Goal: Task Accomplishment & Management: Manage account settings

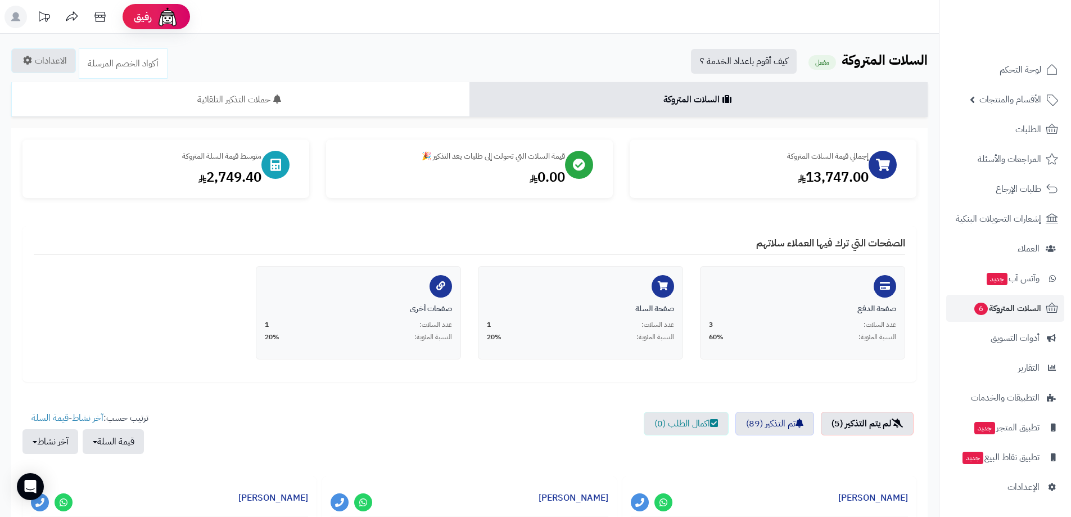
scroll to position [349, 0]
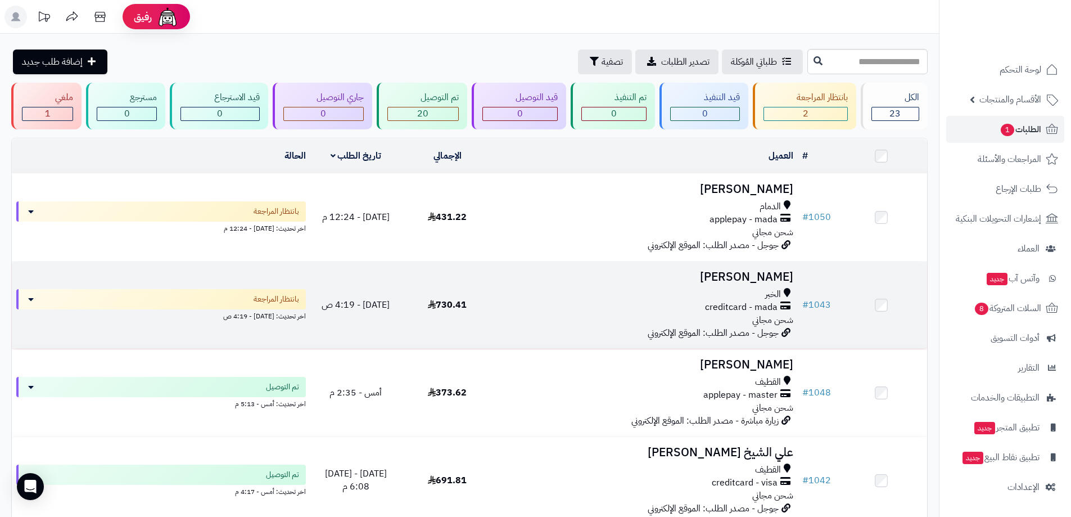
click at [875, 305] on td at bounding box center [882, 304] width 92 height 87
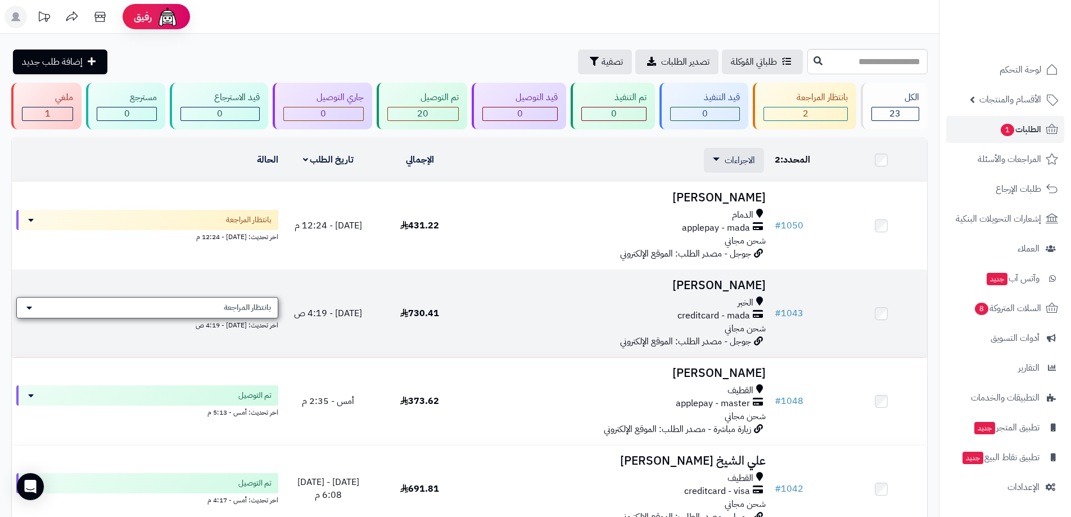
click at [173, 303] on div "بانتظار المراجعة" at bounding box center [147, 307] width 262 height 21
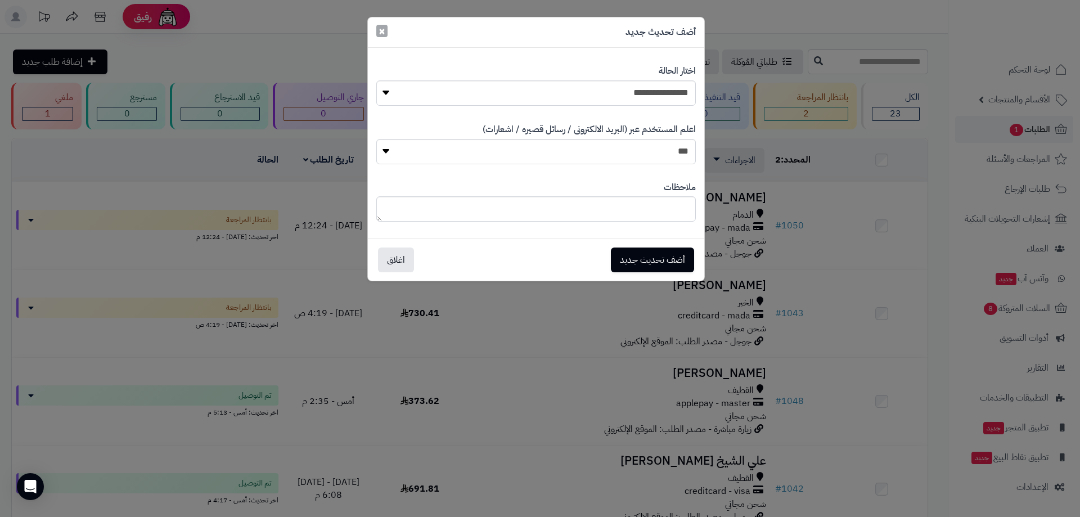
click at [378, 31] on span "×" at bounding box center [381, 30] width 7 height 17
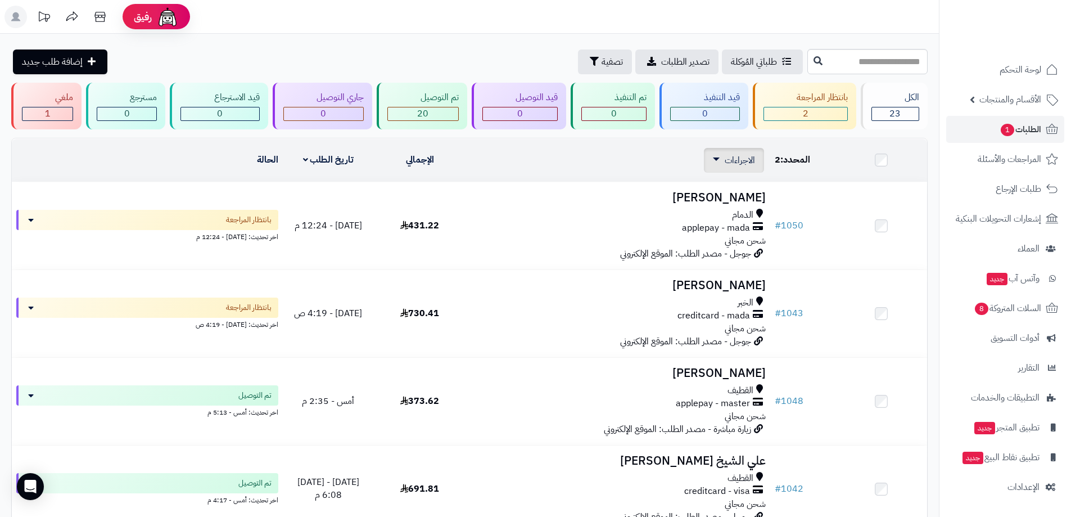
click at [723, 163] on link "الاجراءات" at bounding box center [734, 160] width 42 height 13
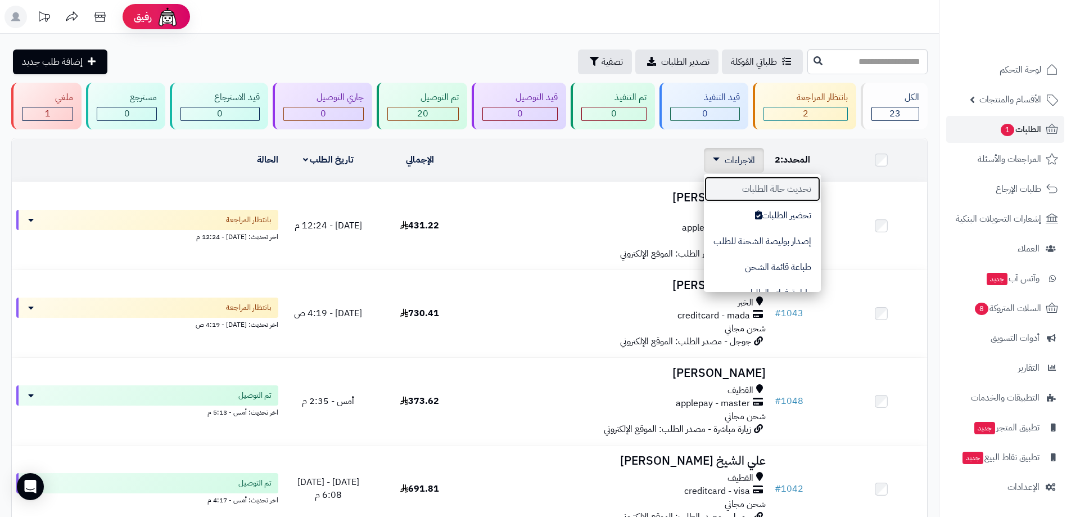
click at [772, 191] on button "تحديث حالة الطلبات" at bounding box center [762, 189] width 117 height 26
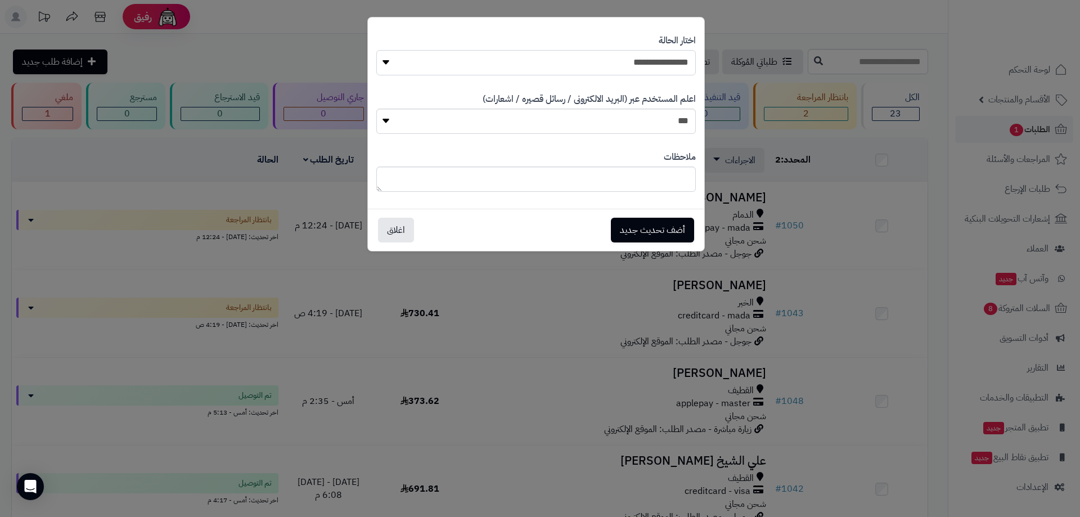
click at [664, 62] on select "**********" at bounding box center [535, 62] width 319 height 25
select select "*"
click at [376, 50] on select "**********" at bounding box center [535, 62] width 319 height 25
click at [639, 233] on button "أضف تحديث جديد" at bounding box center [652, 229] width 83 height 25
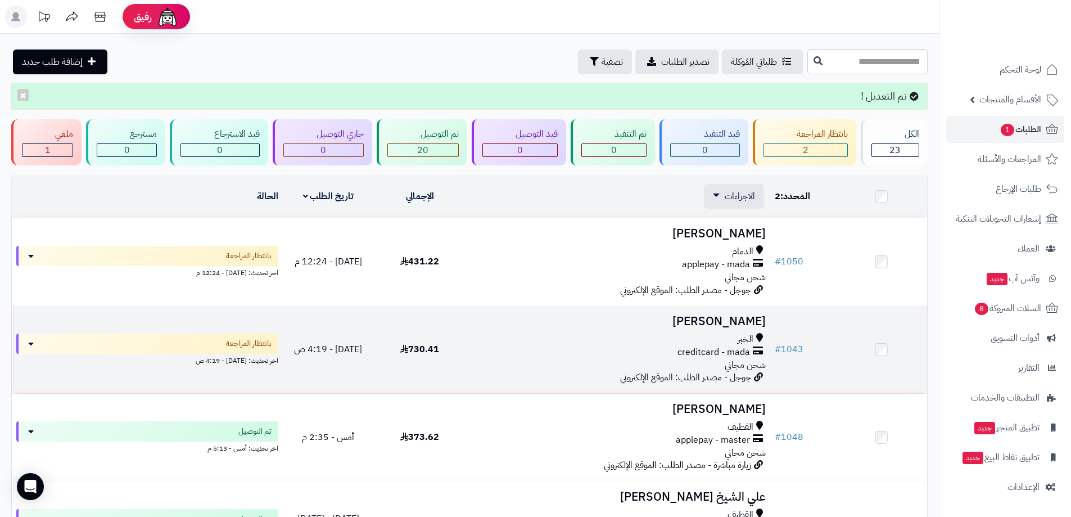
click at [517, 351] on div "creditcard - mada" at bounding box center [618, 352] width 296 height 13
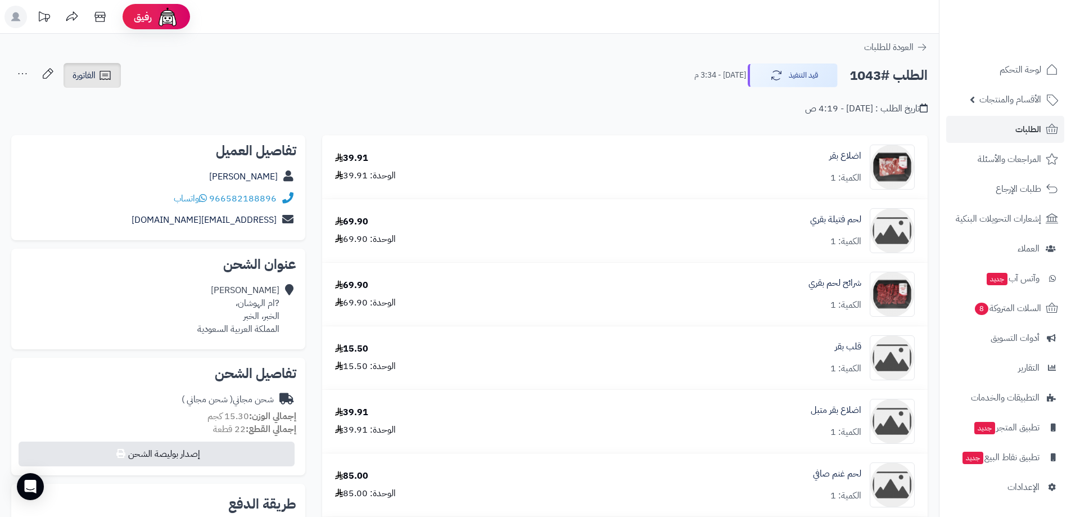
click at [97, 79] on link "الفاتورة" at bounding box center [92, 75] width 57 height 25
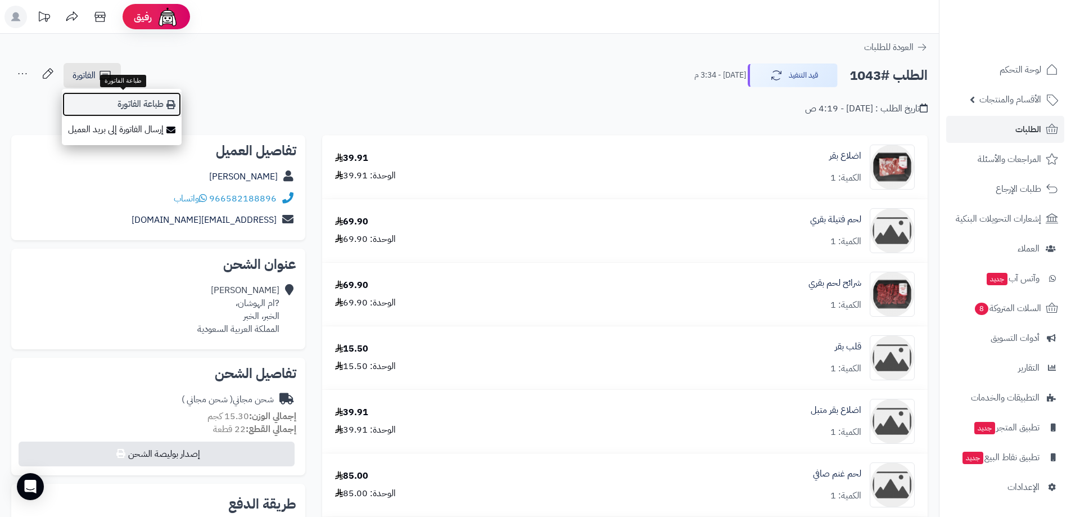
click at [146, 108] on link "طباعة الفاتورة" at bounding box center [122, 104] width 120 height 25
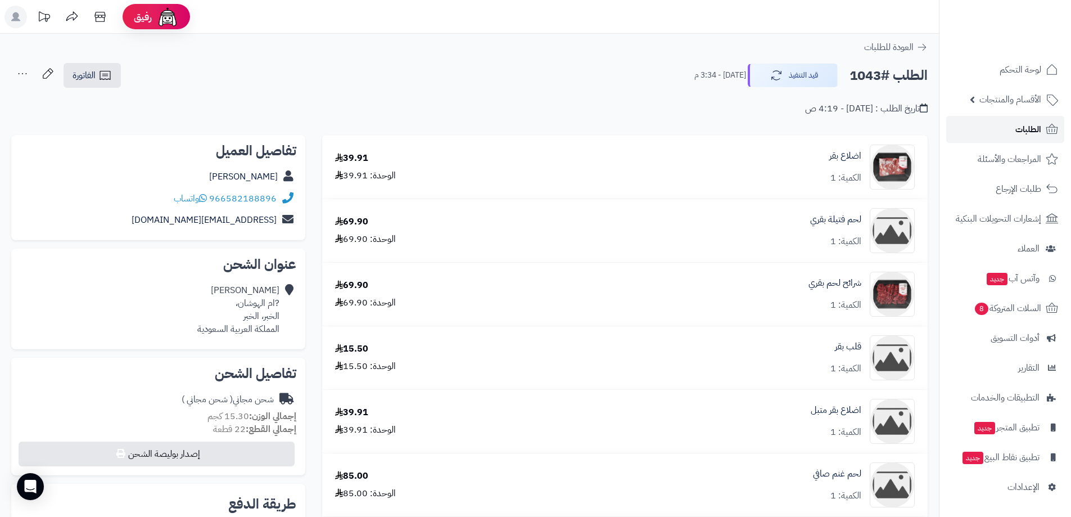
click at [1031, 129] on span "الطلبات" at bounding box center [1029, 129] width 26 height 16
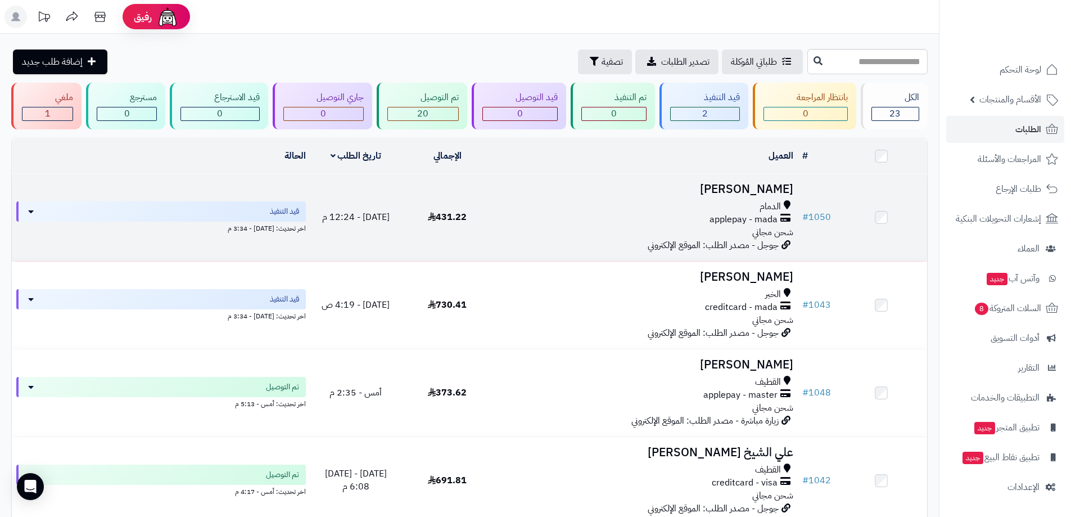
click at [707, 211] on div "الدمام" at bounding box center [646, 206] width 296 height 13
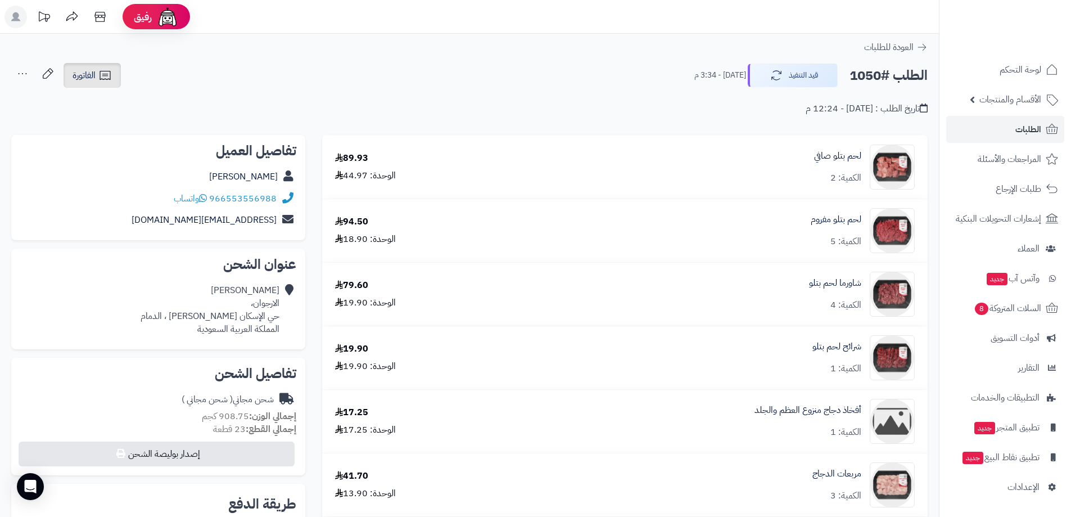
click at [98, 77] on link "الفاتورة" at bounding box center [92, 75] width 57 height 25
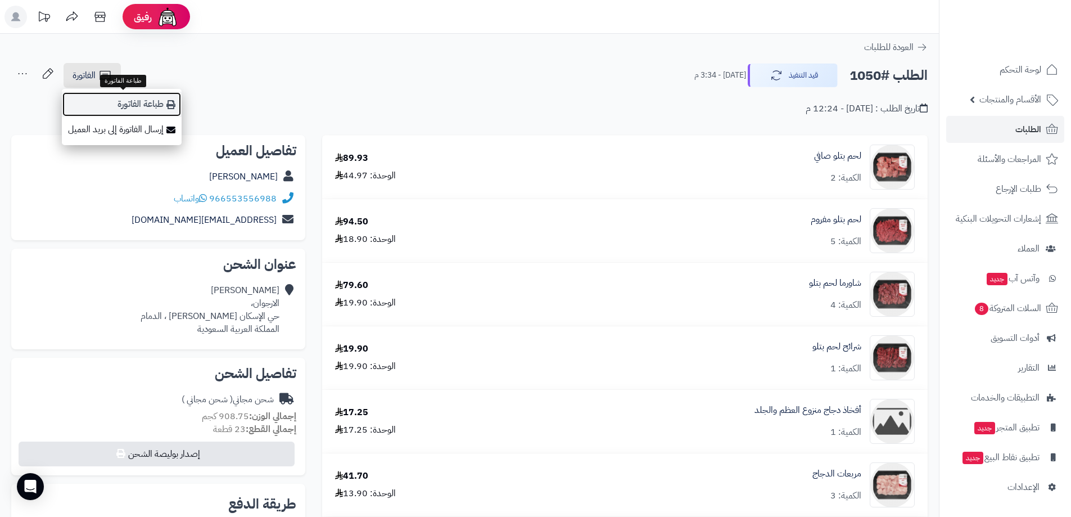
click at [165, 106] on link "طباعة الفاتورة" at bounding box center [122, 104] width 120 height 25
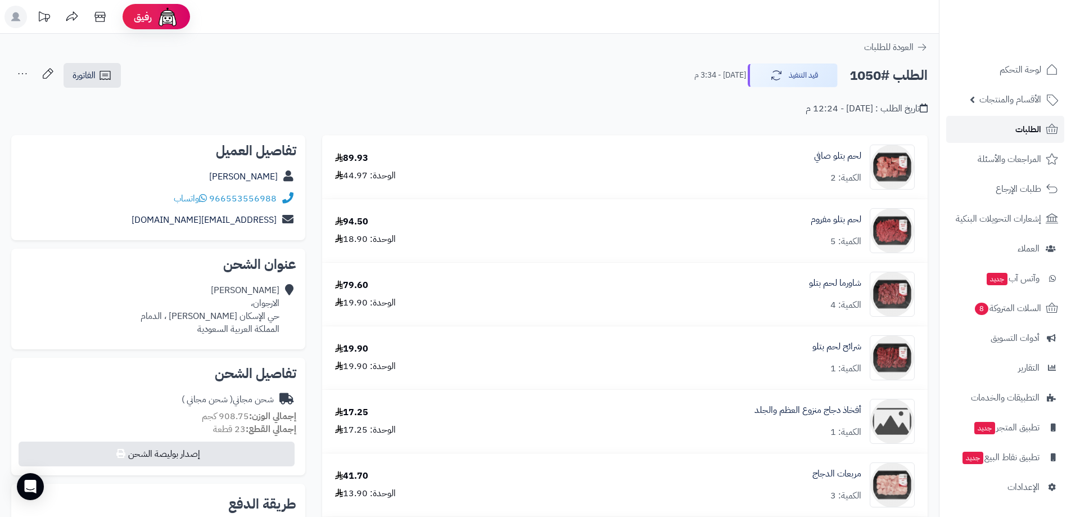
click at [1016, 125] on span "الطلبات" at bounding box center [1029, 129] width 26 height 16
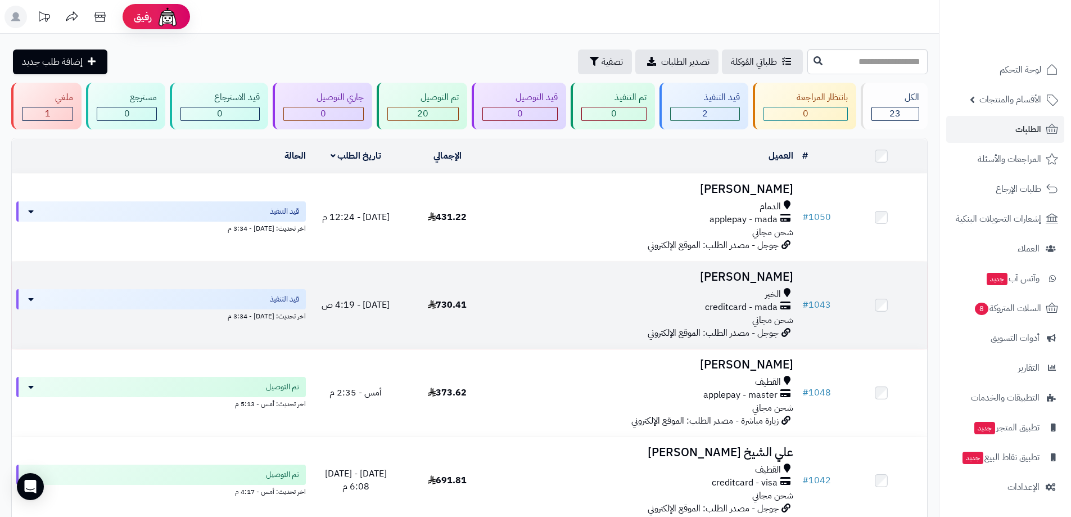
click at [688, 301] on div "creditcard - mada" at bounding box center [646, 307] width 296 height 13
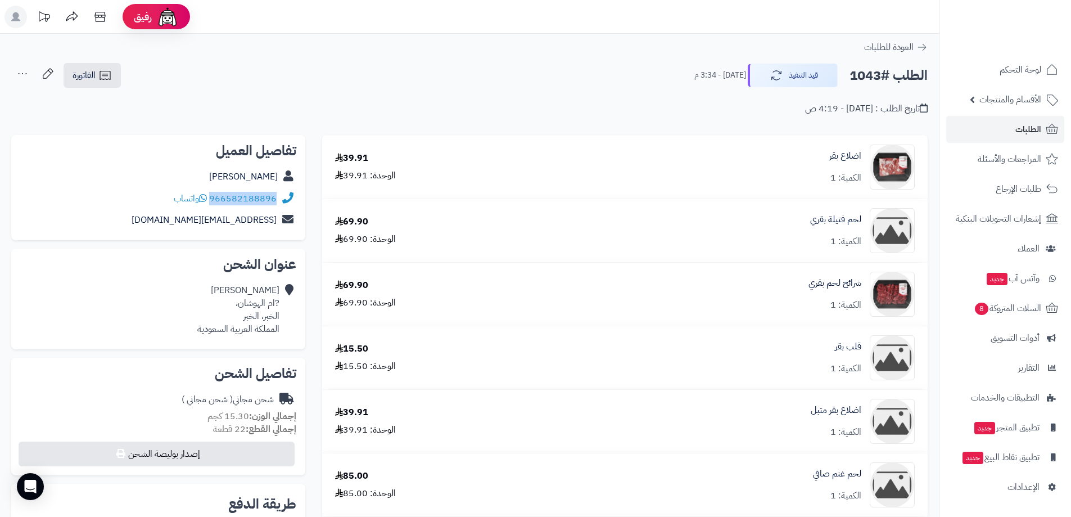
drag, startPoint x: 275, startPoint y: 208, endPoint x: 214, endPoint y: 201, distance: 61.7
click at [214, 201] on div "966582188896 واتساب" at bounding box center [158, 199] width 276 height 22
copy link "966582188896"
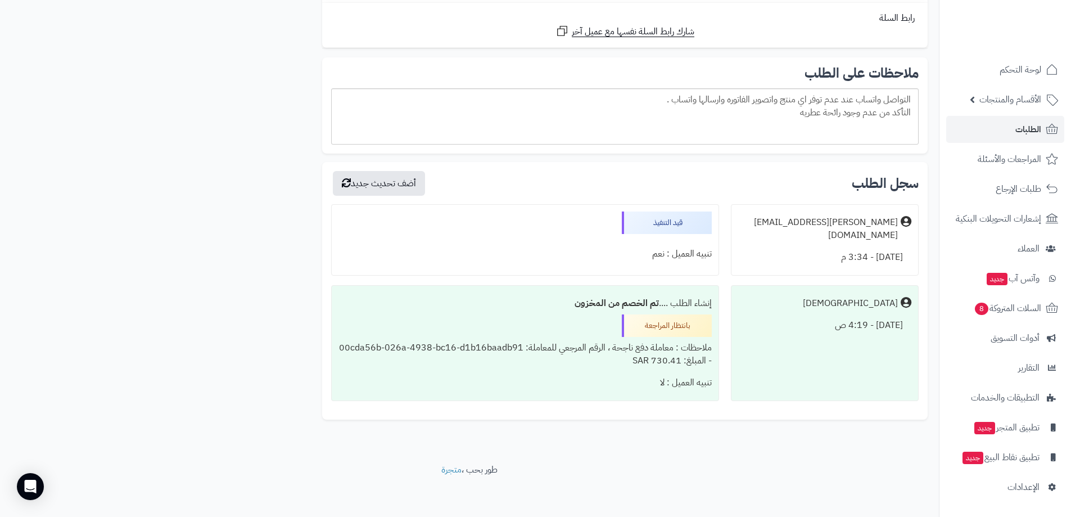
scroll to position [1292, 0]
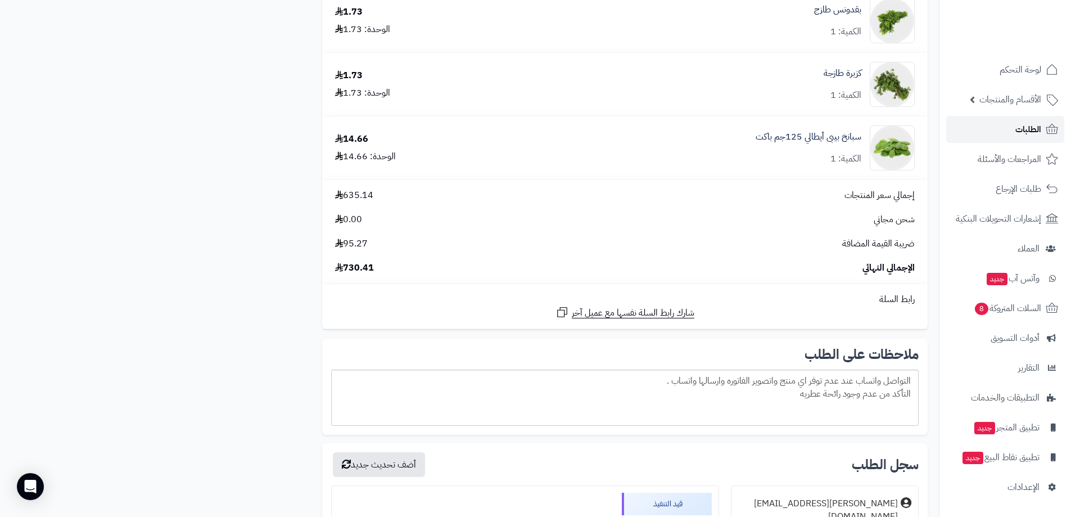
click at [1021, 138] on link "الطلبات" at bounding box center [1005, 129] width 118 height 27
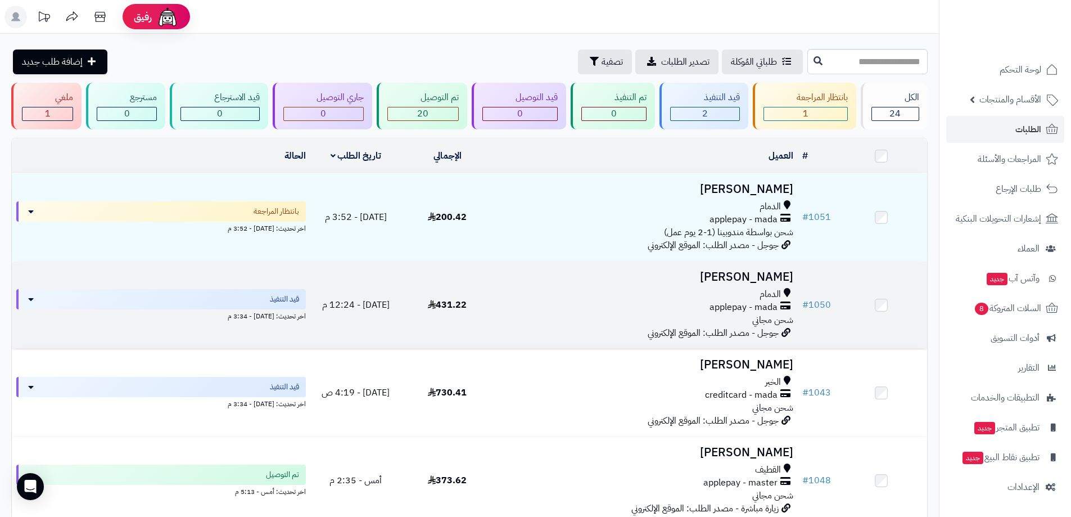
click at [644, 301] on div "applepay - mada" at bounding box center [646, 307] width 296 height 13
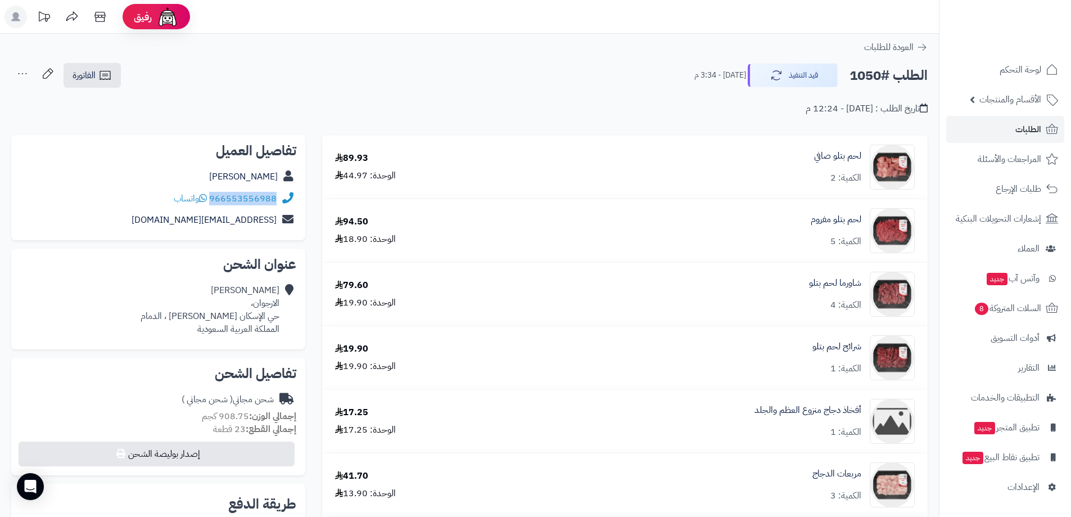
drag, startPoint x: 276, startPoint y: 209, endPoint x: 212, endPoint y: 201, distance: 64.0
click at [212, 201] on div "966553556988 واتساب" at bounding box center [158, 199] width 276 height 22
copy link "966553556988"
click at [1025, 129] on span "الطلبات" at bounding box center [1029, 129] width 26 height 16
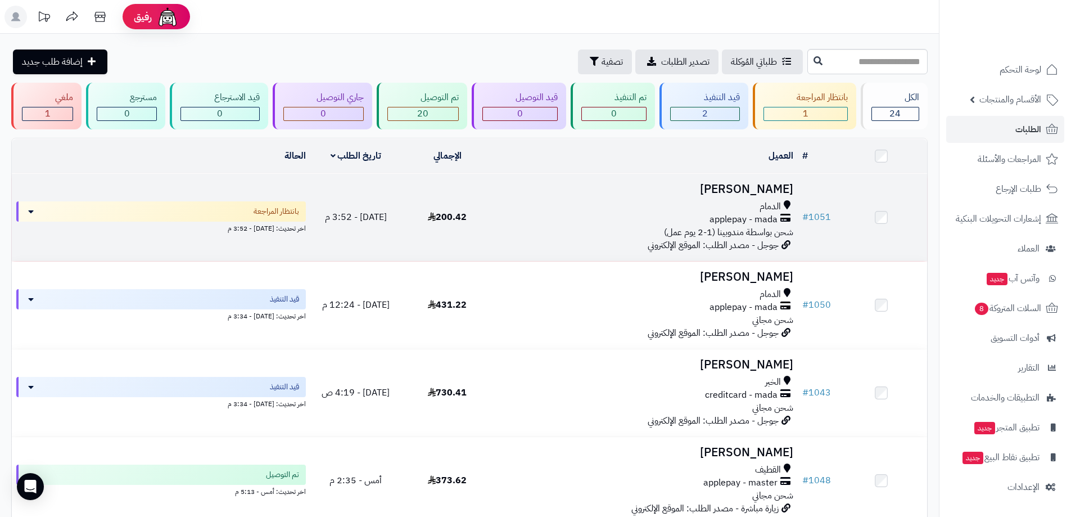
click at [575, 214] on div "applepay - mada" at bounding box center [646, 219] width 296 height 13
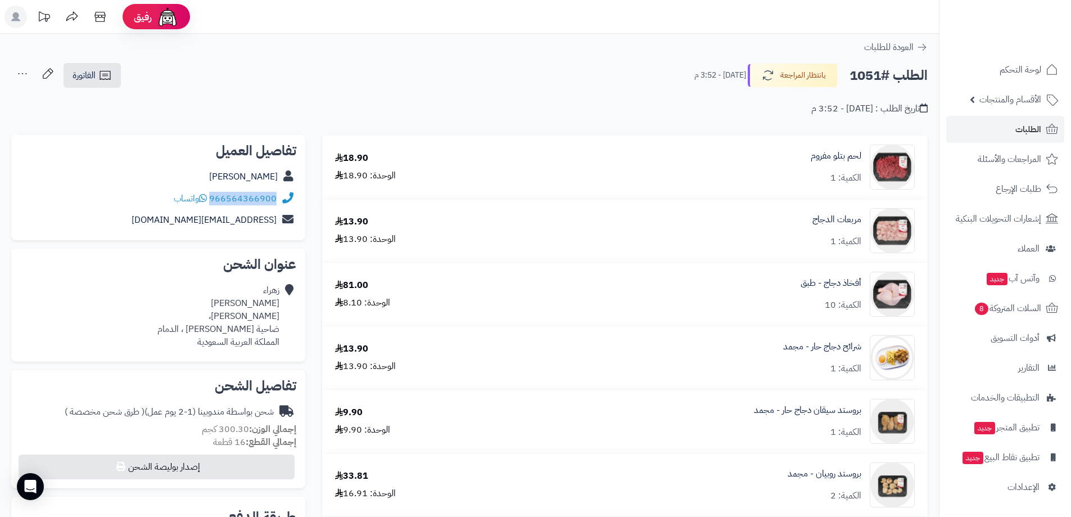
drag, startPoint x: 277, startPoint y: 207, endPoint x: 213, endPoint y: 202, distance: 64.3
click at [213, 202] on div "966564366900 واتساب" at bounding box center [158, 199] width 276 height 22
copy link "966564366900"
click at [100, 73] on icon at bounding box center [104, 75] width 13 height 13
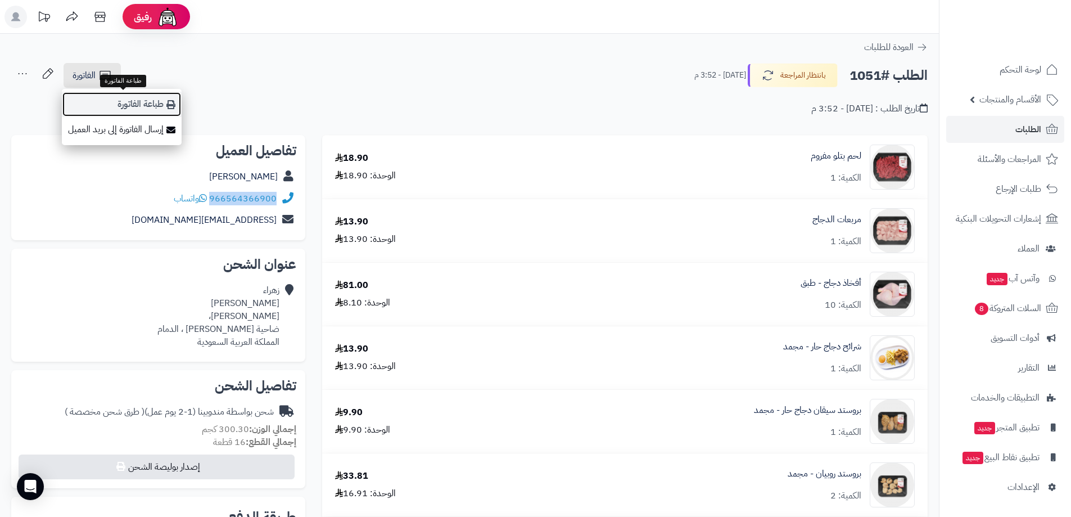
click at [147, 109] on link "طباعة الفاتورة" at bounding box center [122, 104] width 120 height 25
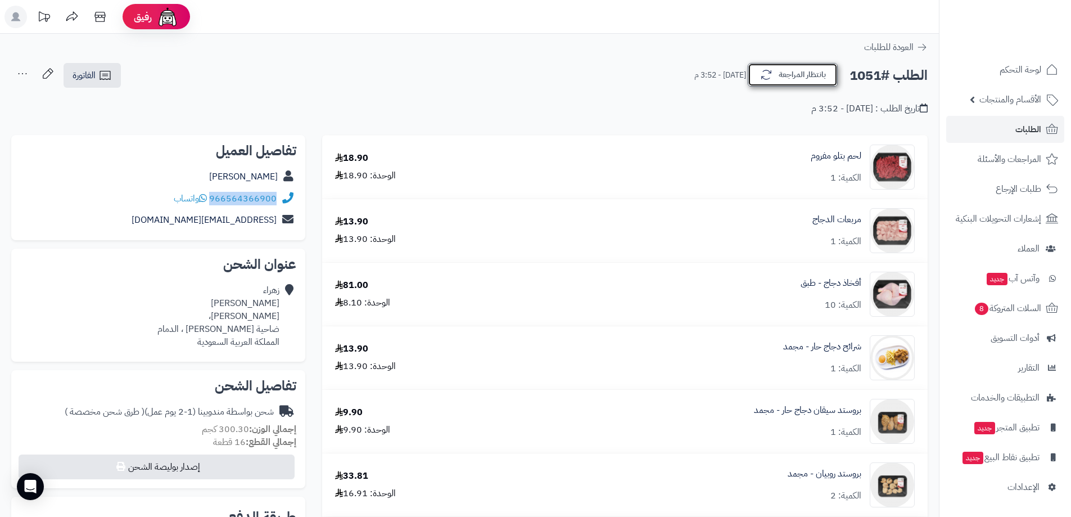
click at [769, 75] on icon "button" at bounding box center [766, 74] width 13 height 13
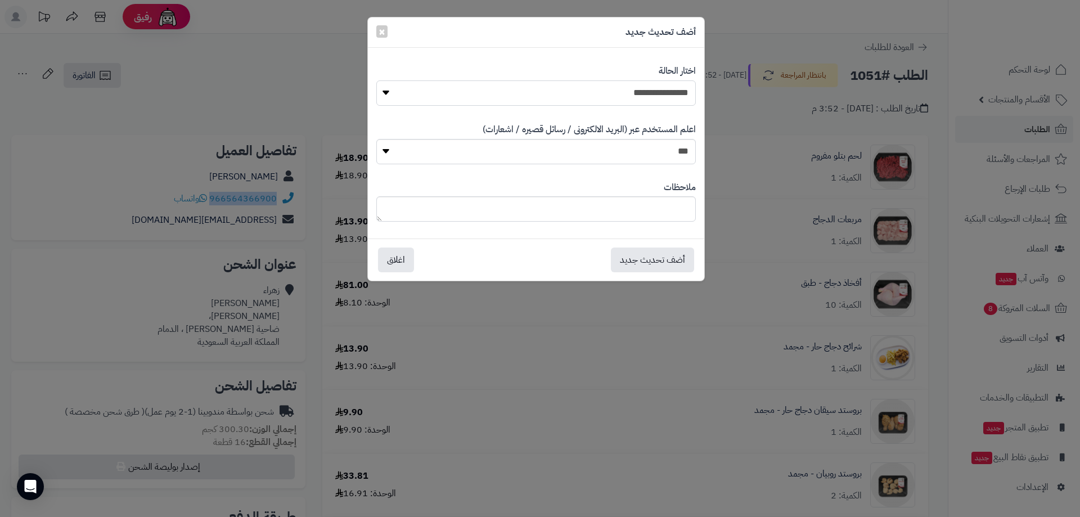
click at [654, 97] on select "**********" at bounding box center [535, 92] width 319 height 25
select select "**"
click at [376, 80] on select "**********" at bounding box center [535, 92] width 319 height 25
click at [658, 261] on button "أضف تحديث جديد" at bounding box center [652, 259] width 83 height 25
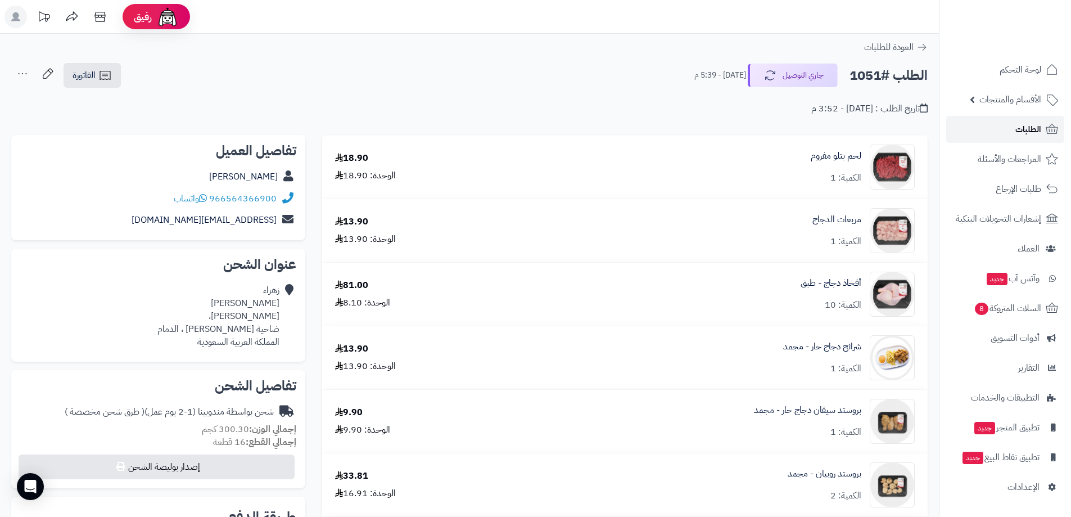
click at [1005, 123] on link "الطلبات" at bounding box center [1005, 129] width 118 height 27
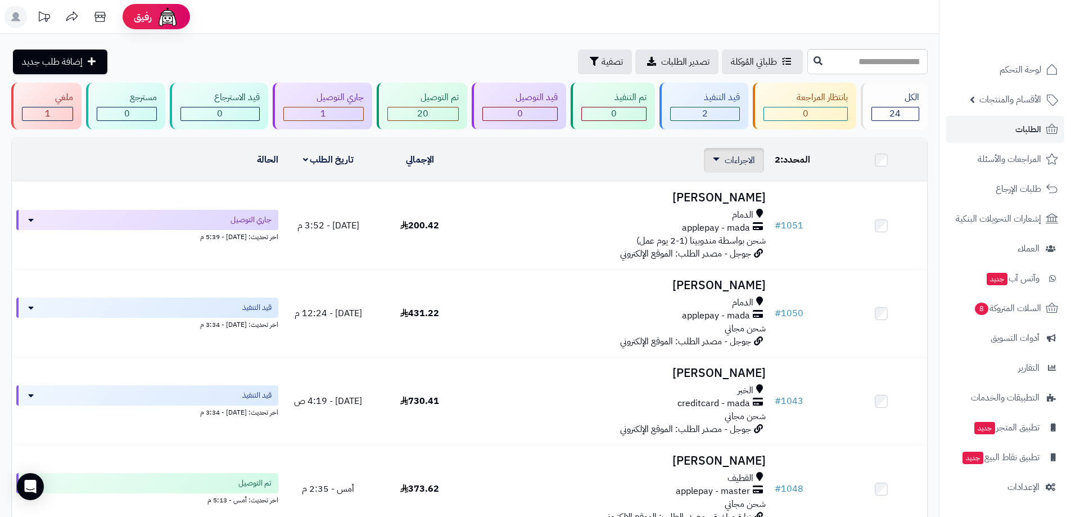
click at [729, 163] on span "الاجراءات" at bounding box center [740, 160] width 30 height 13
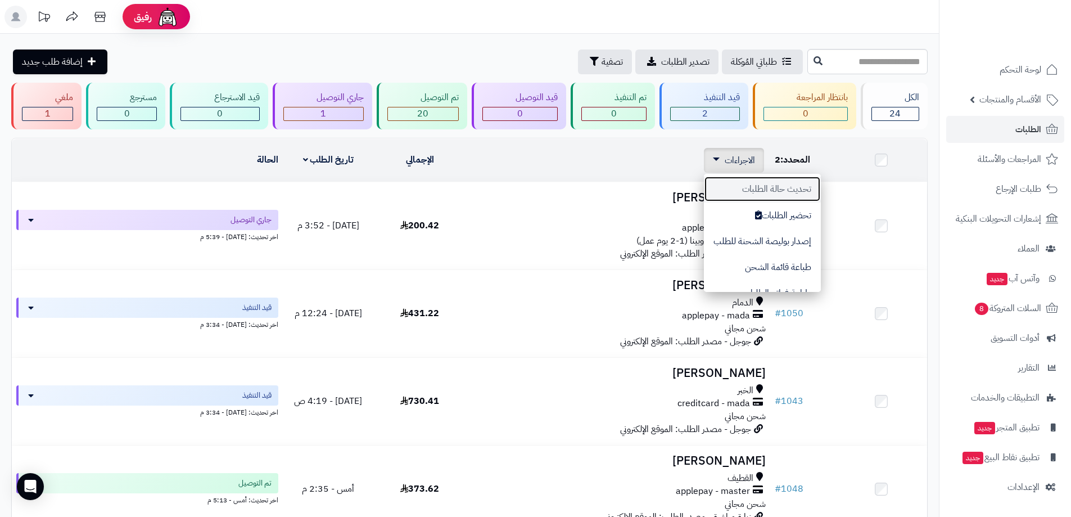
click at [750, 196] on button "تحديث حالة الطلبات" at bounding box center [762, 189] width 117 height 26
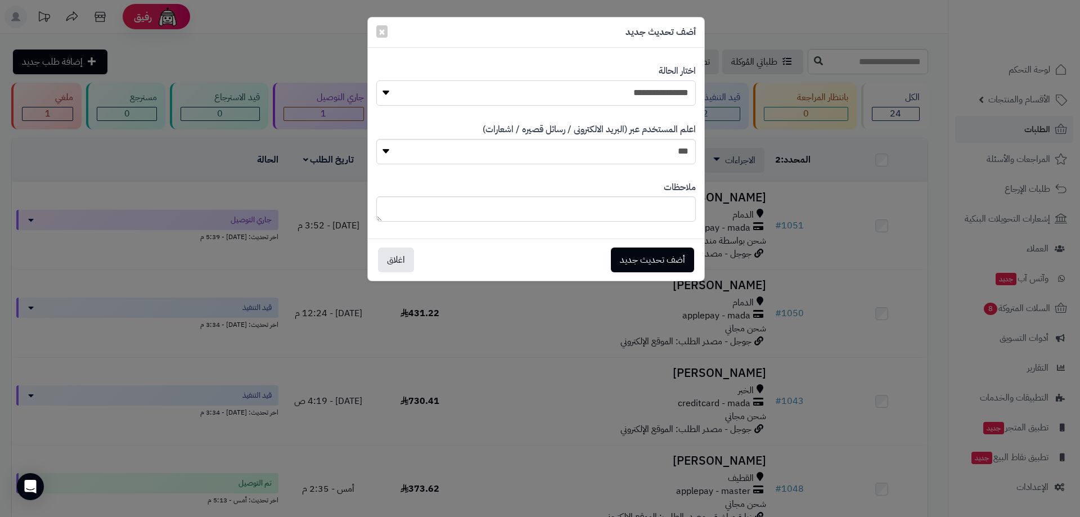
click at [627, 89] on select "**********" at bounding box center [535, 92] width 319 height 25
select select "**"
click at [376, 80] on select "**********" at bounding box center [535, 92] width 319 height 25
click at [659, 259] on button "أضف تحديث جديد" at bounding box center [652, 259] width 83 height 25
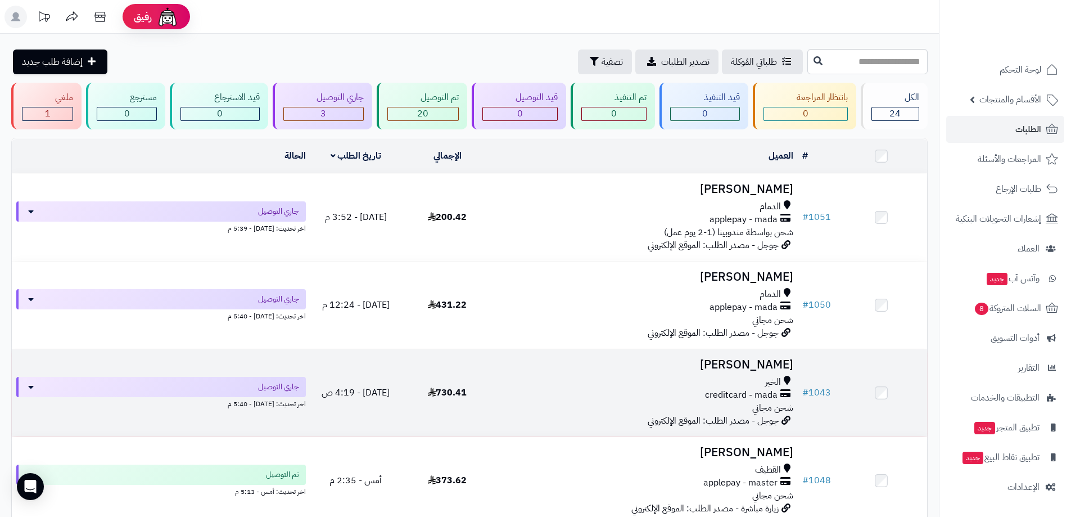
click at [715, 367] on h3 "[PERSON_NAME]" at bounding box center [646, 364] width 296 height 13
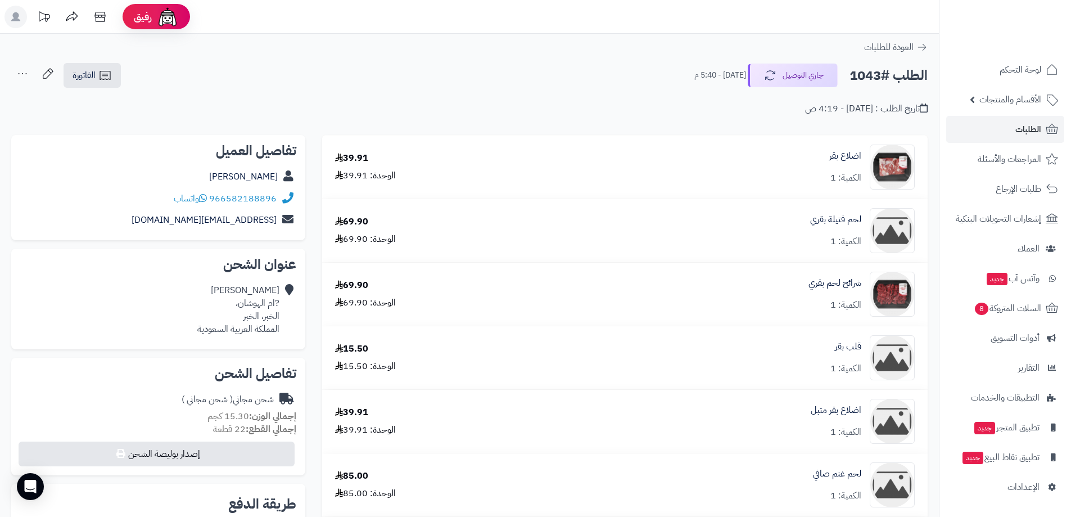
click at [291, 285] on icon at bounding box center [287, 309] width 11 height 51
click at [265, 325] on div "Mohammad Al-alawi ?ام الهوشان، الخبر، الخبر المملكة العربية السعودية" at bounding box center [238, 309] width 82 height 51
drag, startPoint x: 252, startPoint y: 337, endPoint x: 246, endPoint y: 340, distance: 6.3
click at [251, 338] on div "Mohammad Al-alawi ?ام الهوشان، الخبر، الخبر المملكة العربية السعودية" at bounding box center [158, 309] width 276 height 60
drag, startPoint x: 234, startPoint y: 346, endPoint x: 226, endPoint y: 332, distance: 16.4
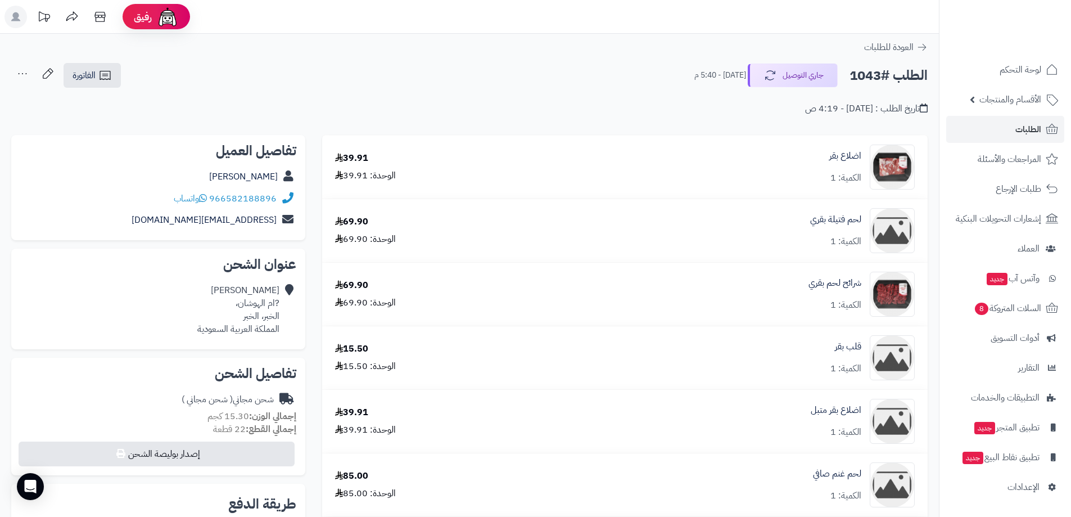
click at [233, 348] on div "عنوان الشحن Mohammad Al-alawi ?ام الهوشان، الخبر، الخبر المملكة العربية السعودية" at bounding box center [158, 299] width 294 height 100
click at [238, 301] on div "Mohammad Al-alawi ?ام الهوشان، الخبر، الخبر المملكة العربية السعودية" at bounding box center [238, 309] width 82 height 51
drag, startPoint x: 243, startPoint y: 282, endPoint x: 262, endPoint y: 286, distance: 18.9
click at [245, 282] on div "Mohammad Al-alawi ?ام الهوشان، الخبر، الخبر المملكة العربية السعودية" at bounding box center [158, 309] width 276 height 60
click at [271, 288] on div "Mohammad Al-alawi ?ام الهوشان، الخبر، الخبر المملكة العربية السعودية" at bounding box center [238, 309] width 82 height 51
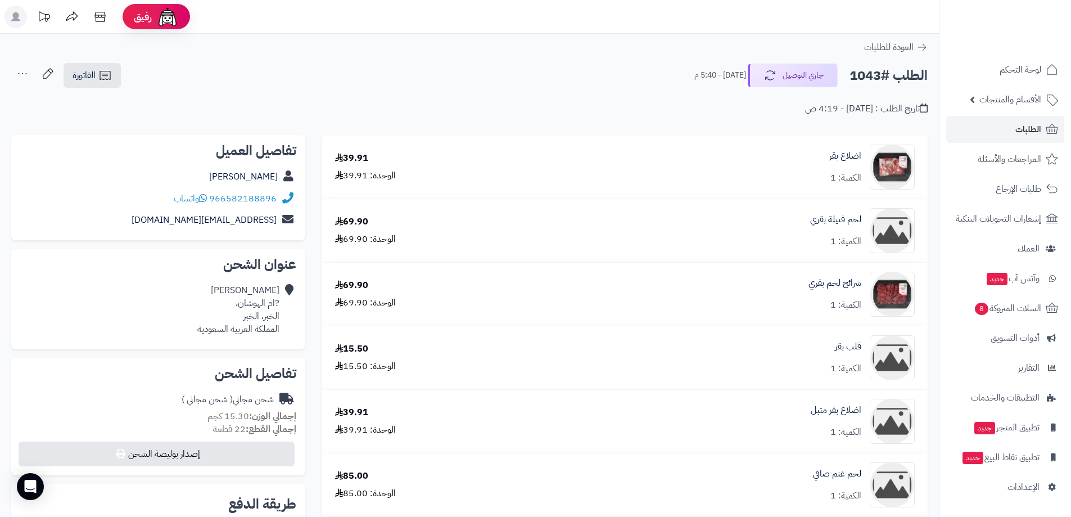
click at [293, 290] on icon at bounding box center [287, 309] width 11 height 51
click at [256, 260] on h2 "عنوان الشحن" at bounding box center [158, 264] width 276 height 13
click at [197, 262] on h2 "عنوان الشحن" at bounding box center [158, 264] width 276 height 13
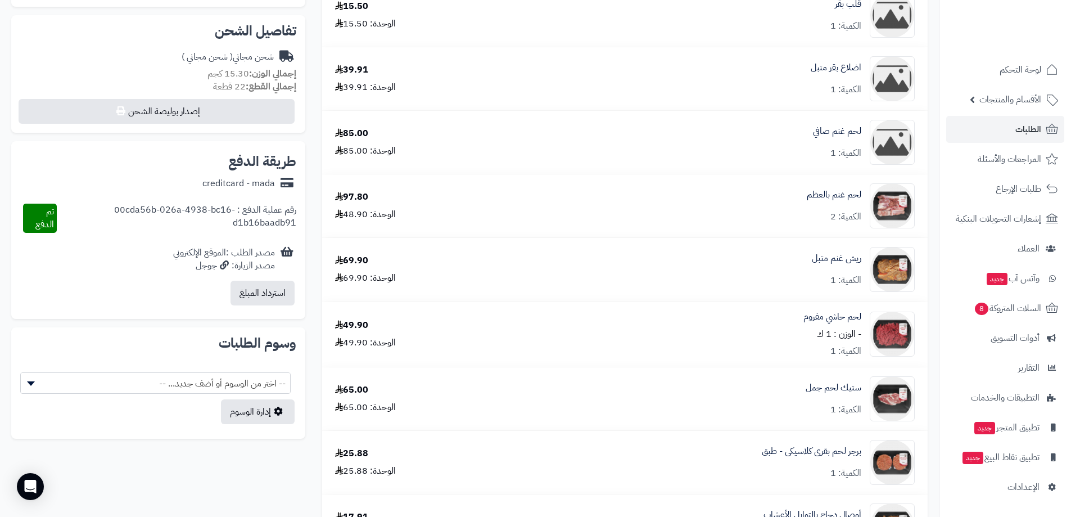
scroll to position [112, 0]
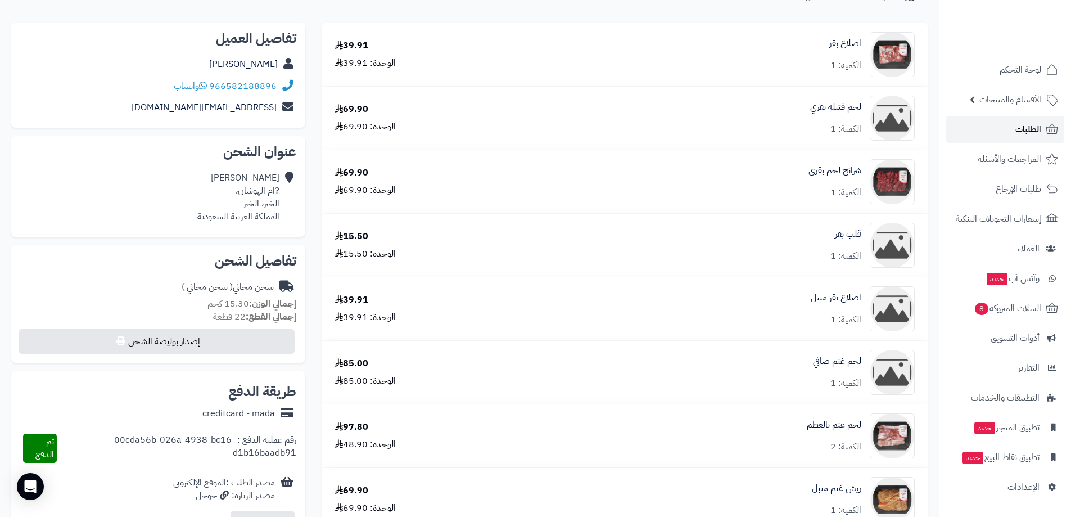
click at [1028, 133] on span "الطلبات" at bounding box center [1029, 129] width 26 height 16
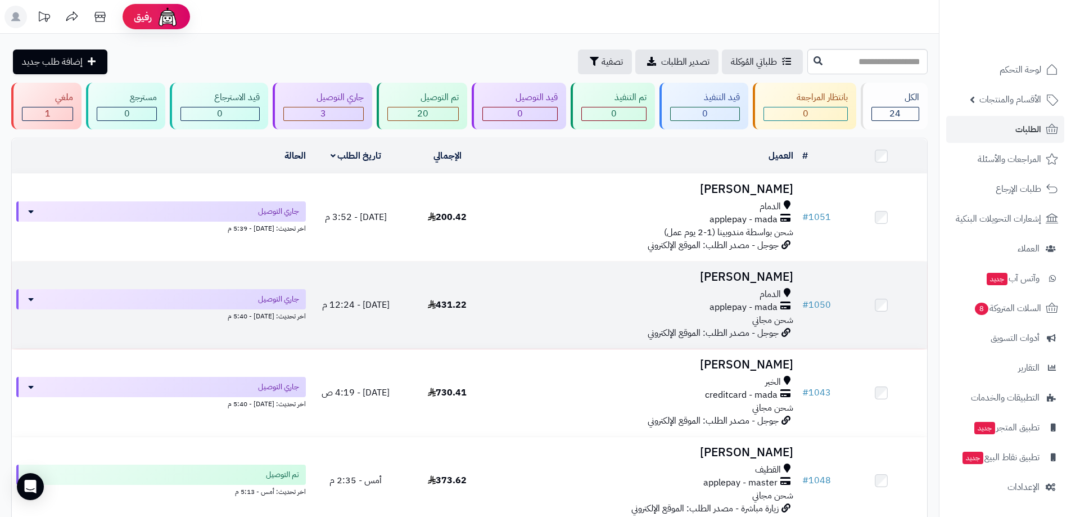
click at [681, 313] on div "الدمام applepay - mada شحن مجاني" at bounding box center [646, 307] width 296 height 39
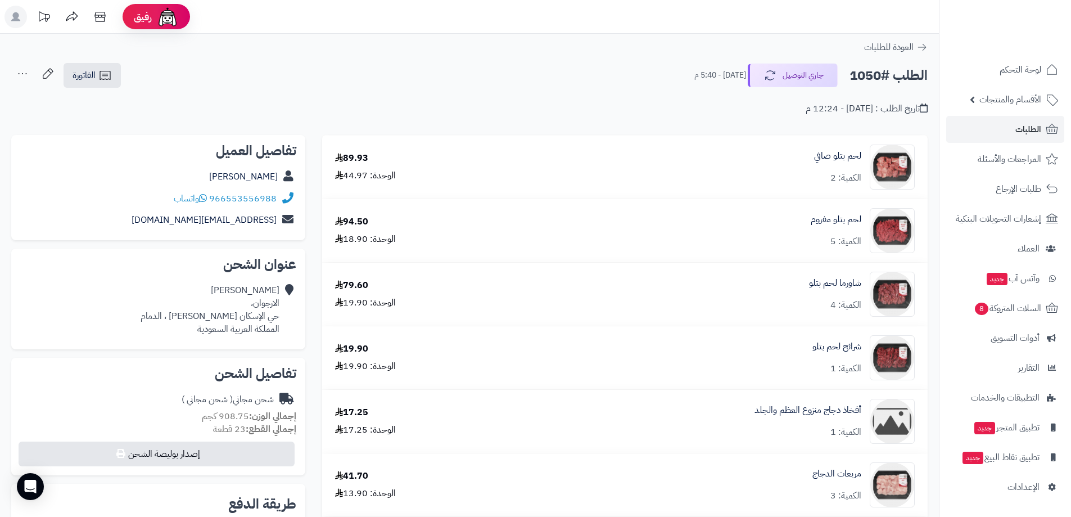
scroll to position [450, 0]
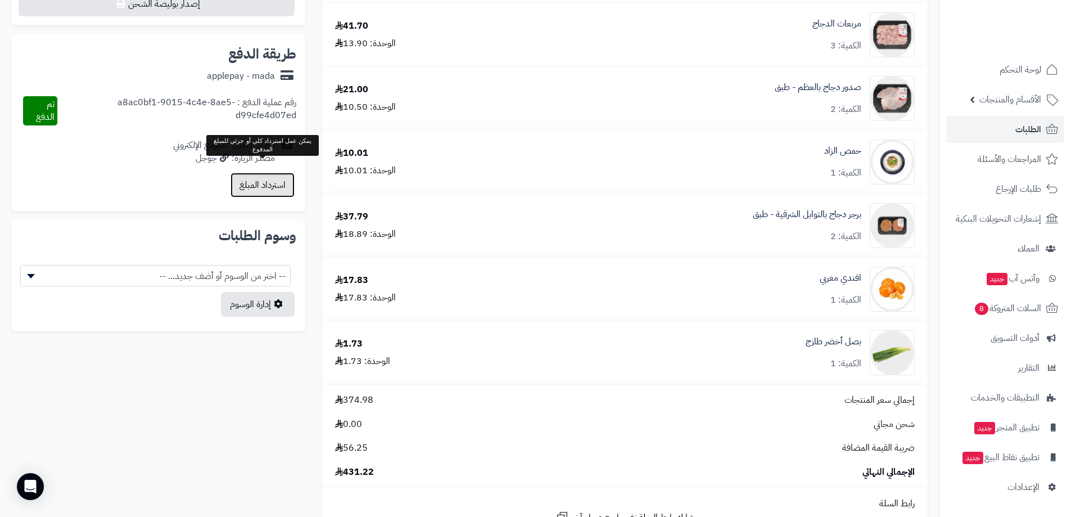
click at [258, 181] on button "استرداد المبلغ" at bounding box center [263, 185] width 64 height 25
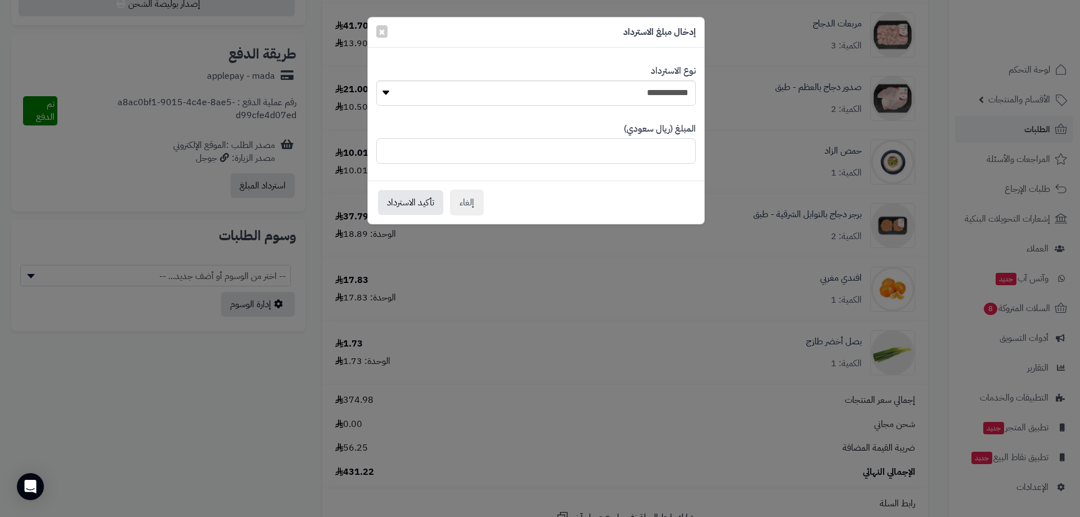
click at [624, 152] on input "******" at bounding box center [535, 150] width 319 height 25
drag, startPoint x: 648, startPoint y: 148, endPoint x: 759, endPoint y: 152, distance: 110.9
click at [748, 149] on div "**********" at bounding box center [540, 258] width 1080 height 517
type input "****"
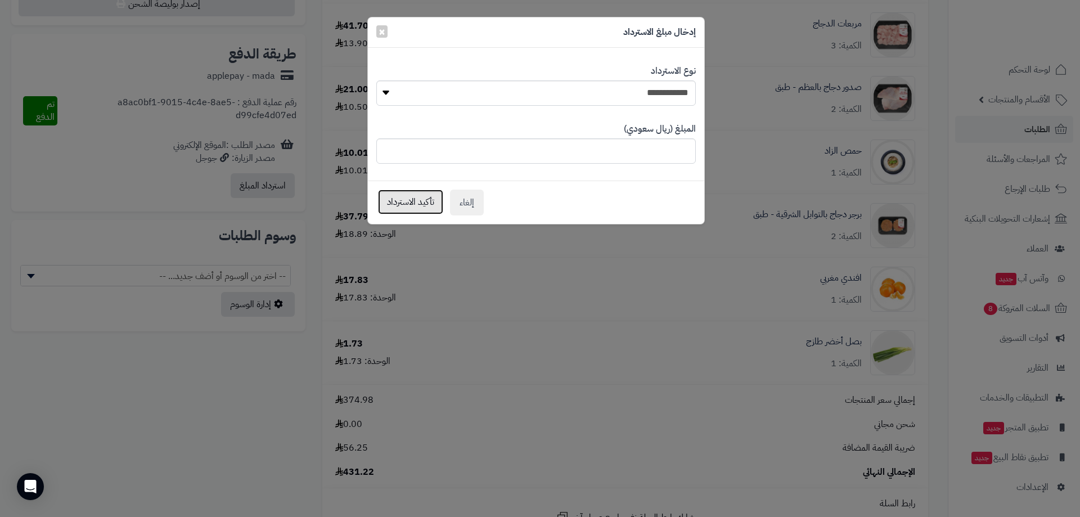
click at [400, 199] on button "تأكيد الاسترداد" at bounding box center [410, 202] width 65 height 25
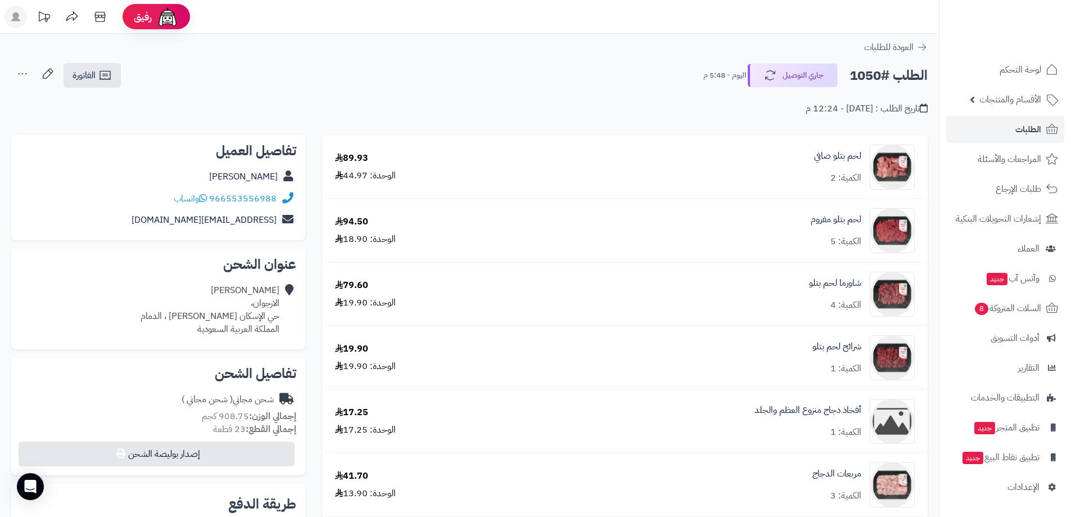
scroll to position [225, 0]
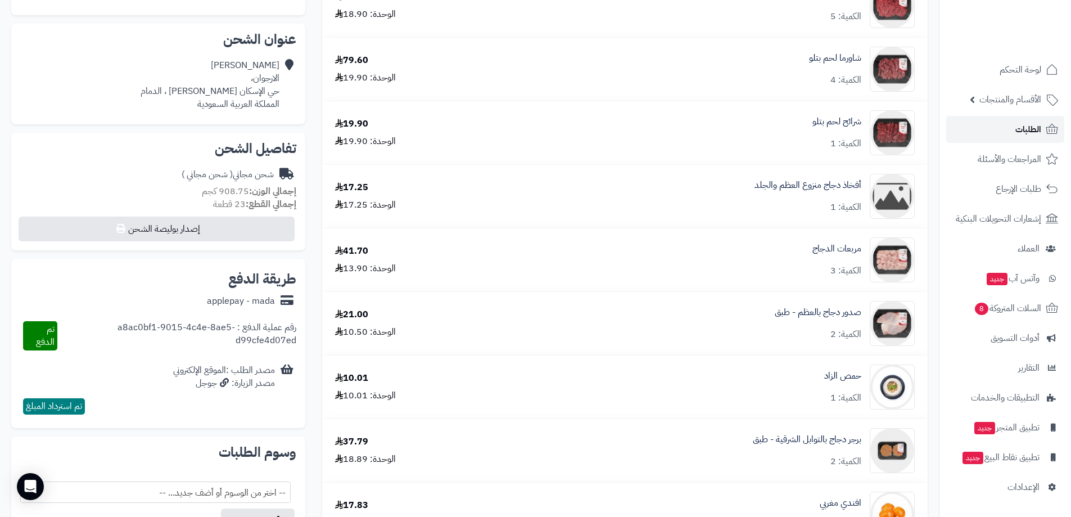
click at [1028, 130] on span "الطلبات" at bounding box center [1029, 129] width 26 height 16
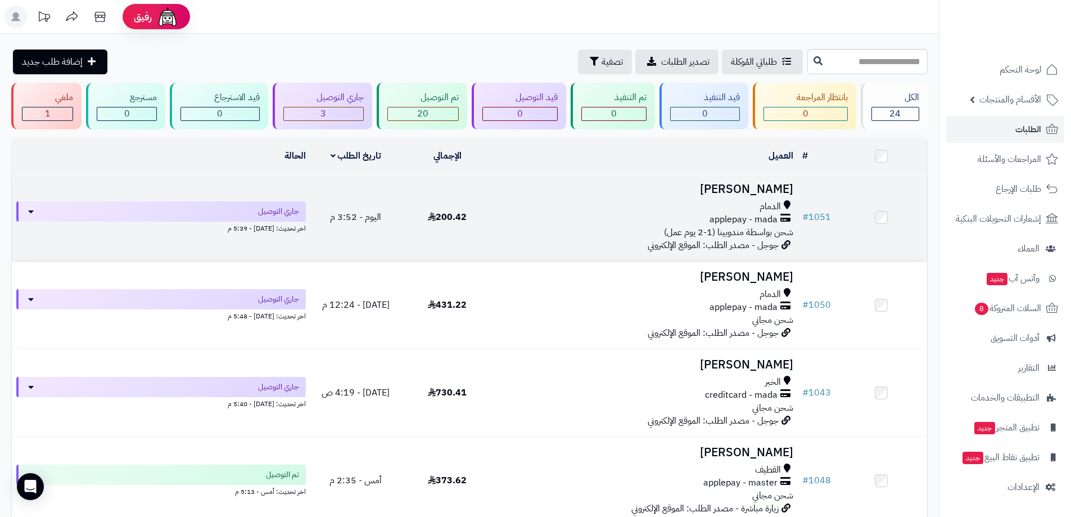
click at [512, 218] on div "applepay - mada" at bounding box center [646, 219] width 296 height 13
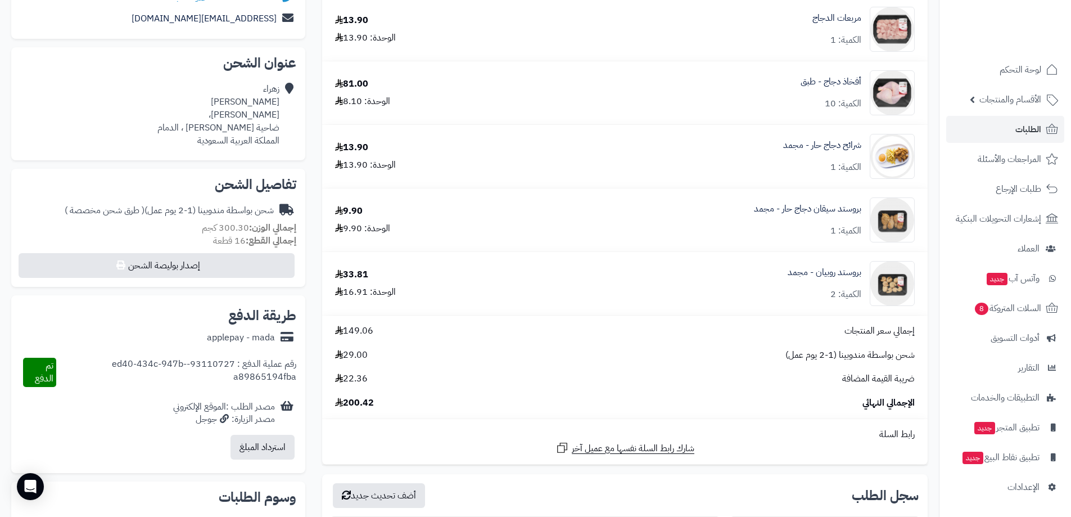
scroll to position [225, 0]
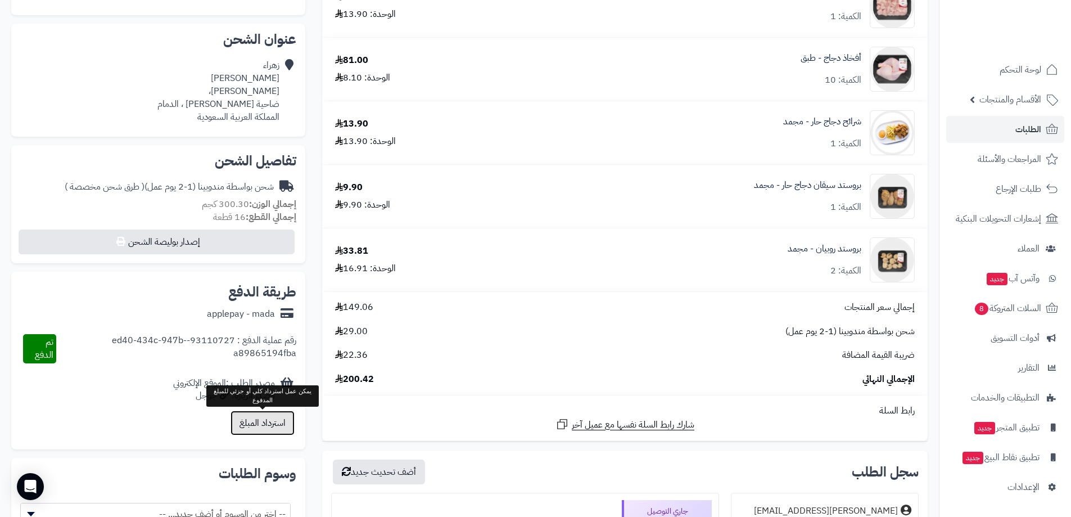
click at [272, 421] on button "استرداد المبلغ" at bounding box center [263, 423] width 64 height 25
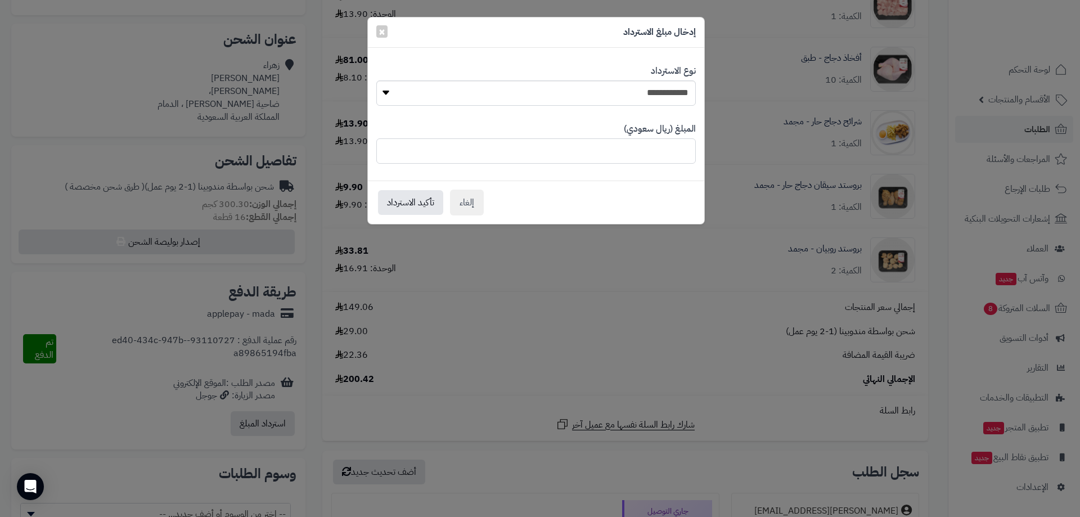
drag, startPoint x: 632, startPoint y: 150, endPoint x: 851, endPoint y: 152, distance: 219.3
click at [779, 141] on div "**********" at bounding box center [540, 258] width 1080 height 517
type input "****"
click at [400, 201] on button "تأكيد الاسترداد" at bounding box center [410, 202] width 65 height 25
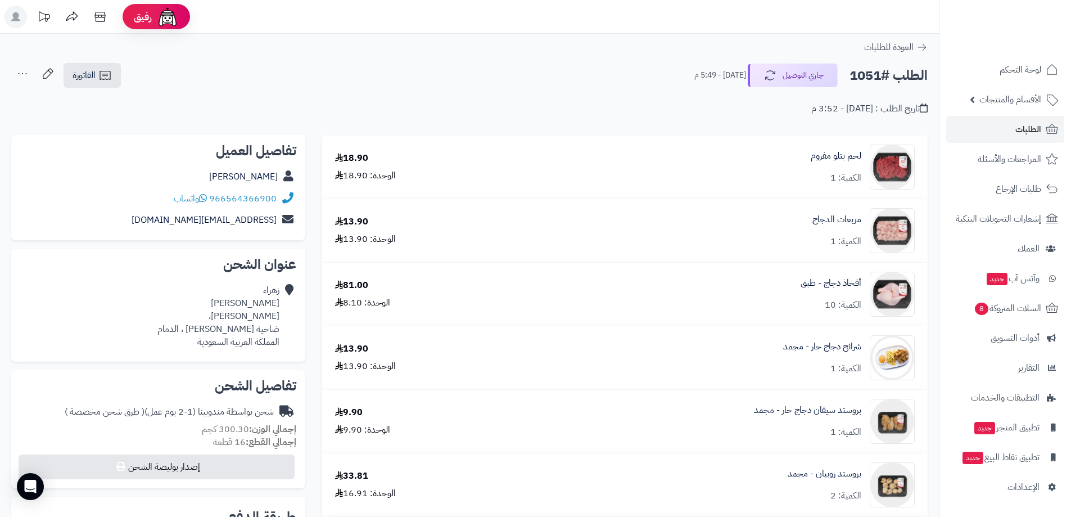
scroll to position [225, 0]
